Goal: Find specific page/section: Find specific page/section

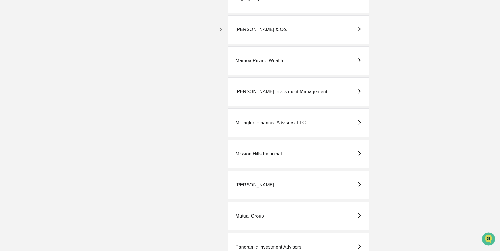
scroll to position [1093, 0]
click at [221, 31] on icon "button" at bounding box center [221, 30] width 6 height 6
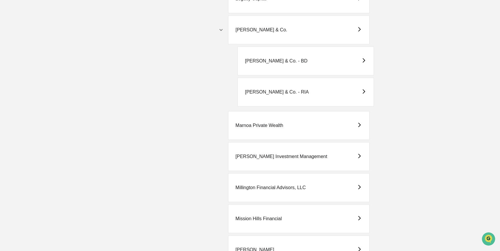
click at [221, 31] on icon "button" at bounding box center [221, 30] width 6 height 6
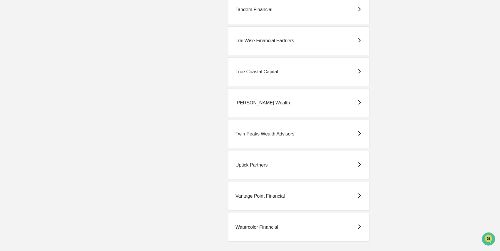
scroll to position [1646, 0]
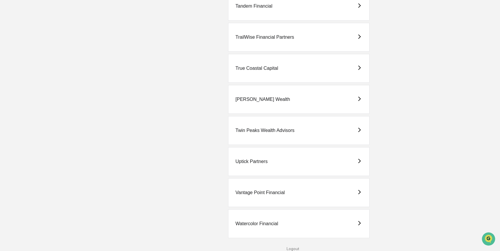
click at [257, 162] on div "Uptick Partners" at bounding box center [251, 161] width 32 height 5
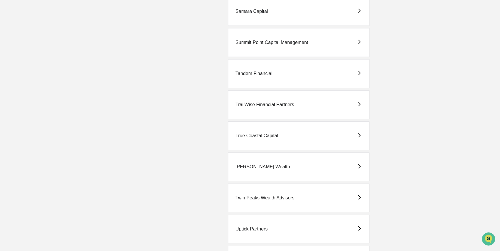
scroll to position [1646, 0]
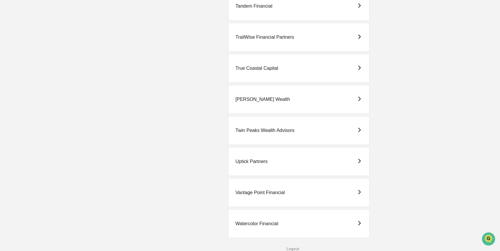
click at [254, 193] on div "Vantage Point Financial" at bounding box center [259, 192] width 49 height 5
